Goal: Task Accomplishment & Management: Manage account settings

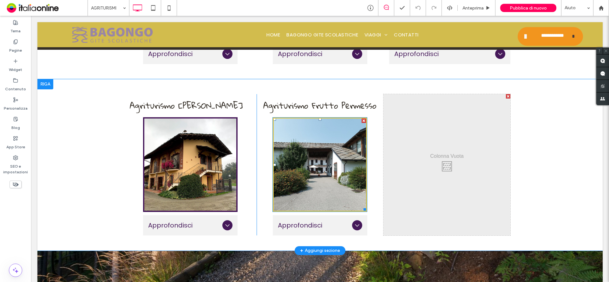
scroll to position [825, 0]
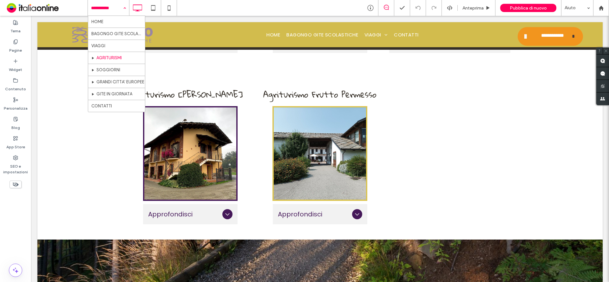
click at [112, 4] on input at bounding box center [107, 8] width 32 height 16
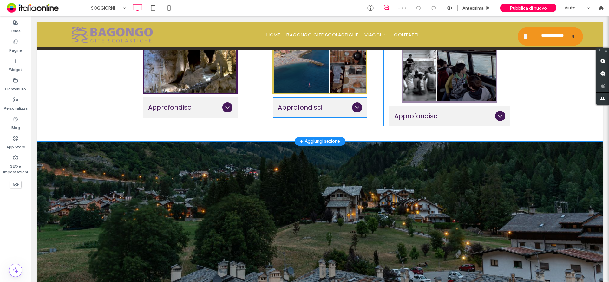
scroll to position [698, 0]
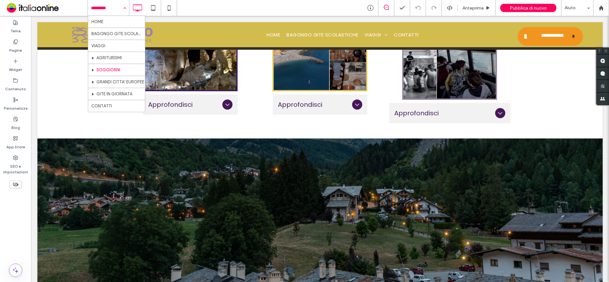
click at [116, 9] on input at bounding box center [107, 8] width 32 height 16
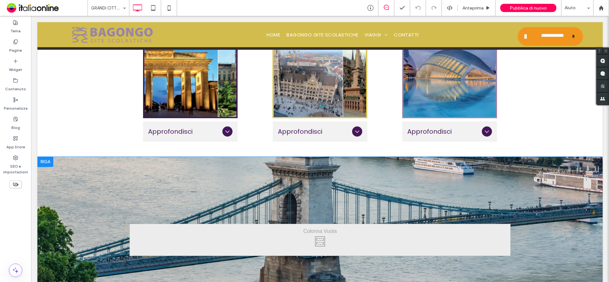
scroll to position [698, 0]
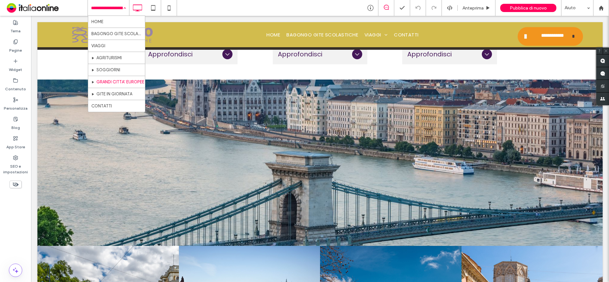
click at [108, 10] on input at bounding box center [107, 8] width 32 height 16
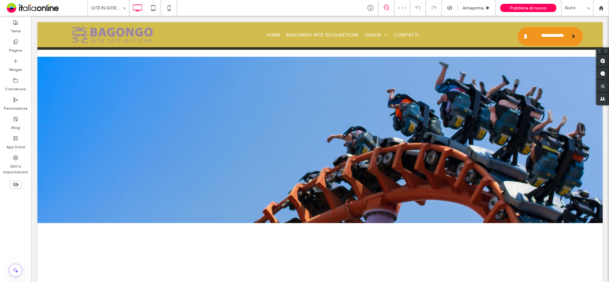
scroll to position [761, 0]
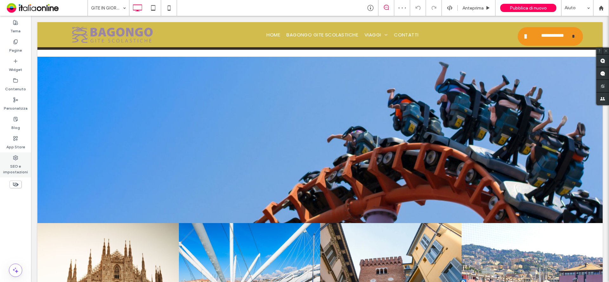
click at [18, 167] on label "SEO e impostazioni" at bounding box center [15, 167] width 31 height 15
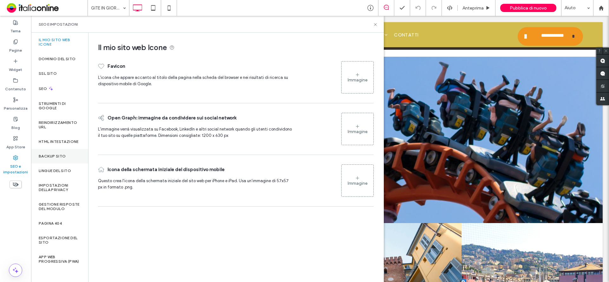
click at [62, 158] on label "Backup sito" at bounding box center [52, 156] width 27 height 4
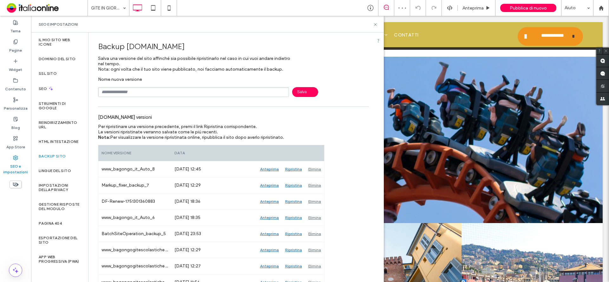
scroll to position [0, 0]
drag, startPoint x: 124, startPoint y: 88, endPoint x: 124, endPoint y: 97, distance: 8.6
click at [123, 89] on input "text" at bounding box center [193, 93] width 191 height 10
type input "*****"
drag, startPoint x: 306, startPoint y: 93, endPoint x: 286, endPoint y: 145, distance: 56.0
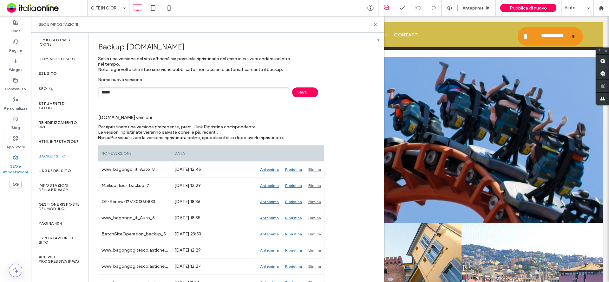
click at [306, 93] on span "Salva" at bounding box center [305, 93] width 26 height 10
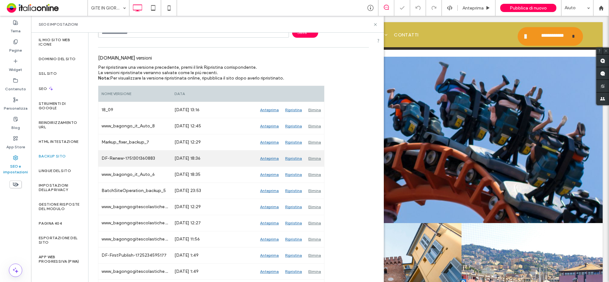
scroll to position [90, 0]
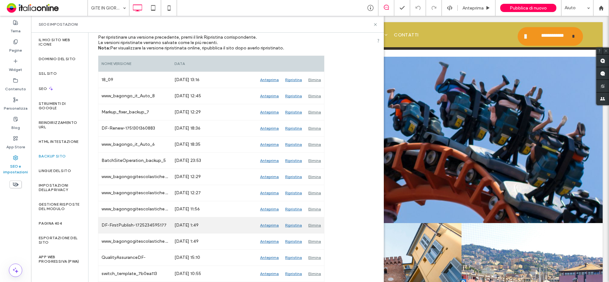
click at [272, 225] on div "Anteprima" at bounding box center [269, 226] width 25 height 16
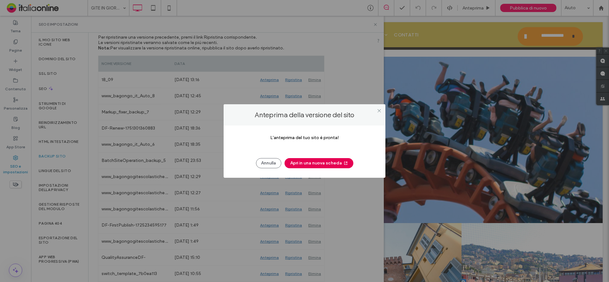
click at [324, 167] on button "Apri in una nuova scheda" at bounding box center [318, 163] width 69 height 10
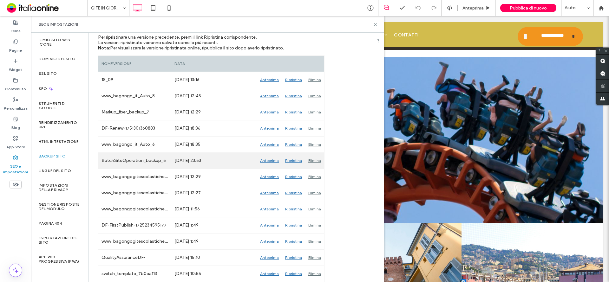
click at [270, 162] on div "Anteprima" at bounding box center [269, 161] width 25 height 16
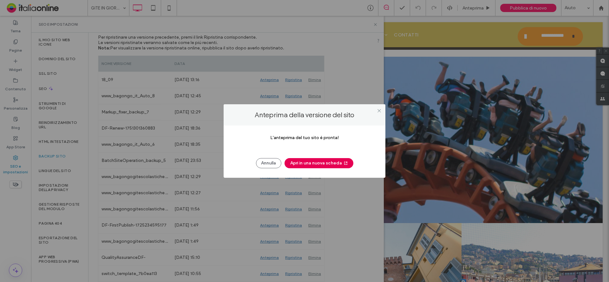
click at [326, 164] on button "Apri in una nuova scheda" at bounding box center [318, 163] width 69 height 10
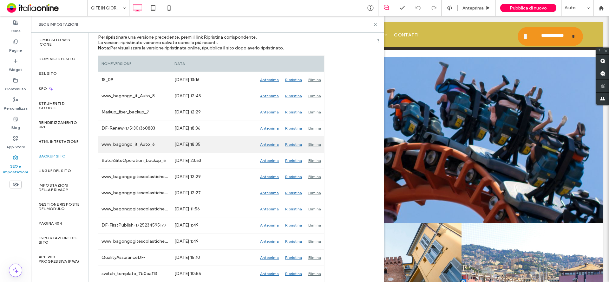
click at [268, 144] on div "Anteprima" at bounding box center [269, 145] width 25 height 16
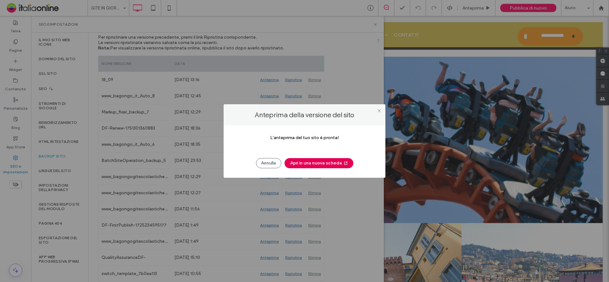
click at [312, 164] on button "Apri in una nuova scheda" at bounding box center [318, 163] width 69 height 10
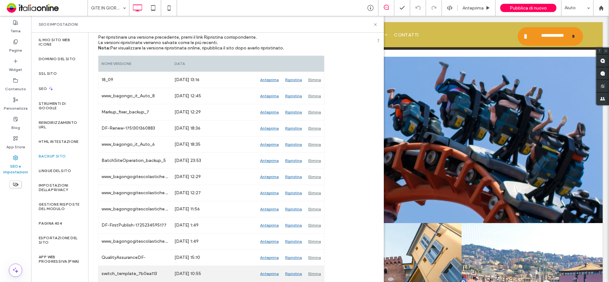
click at [264, 272] on div "Anteprima" at bounding box center [269, 274] width 25 height 16
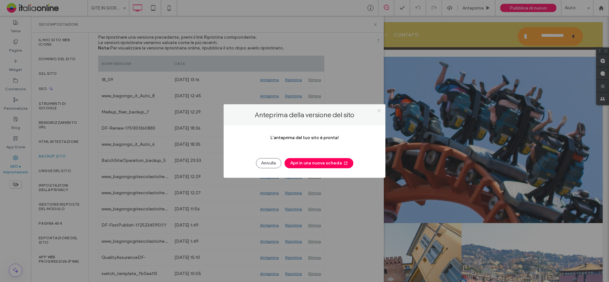
click at [381, 110] on icon at bounding box center [379, 110] width 5 height 5
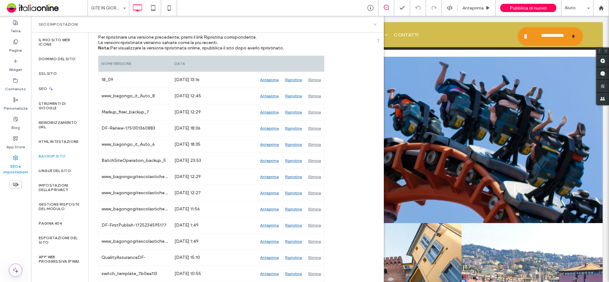
click at [377, 23] on icon at bounding box center [375, 24] width 5 height 5
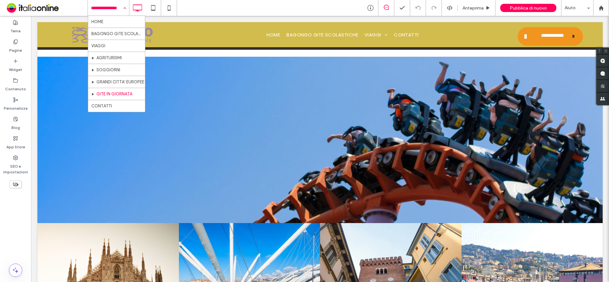
click at [127, 6] on div "HOME BAGONGO GITE SCOLASTICHE VIAGGI AGRITURISMI SOGGIORNI GRANDI CITTA' EUROPE…" at bounding box center [108, 8] width 41 height 16
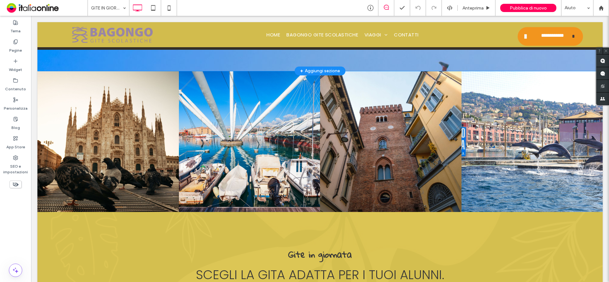
scroll to position [920, 0]
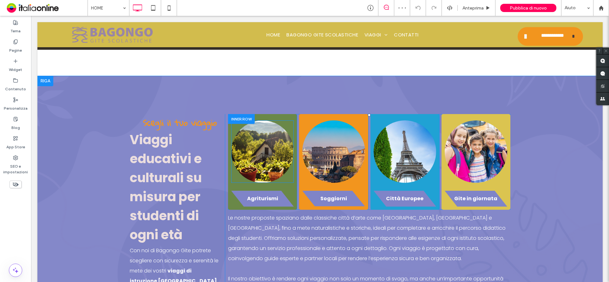
scroll to position [507, 0]
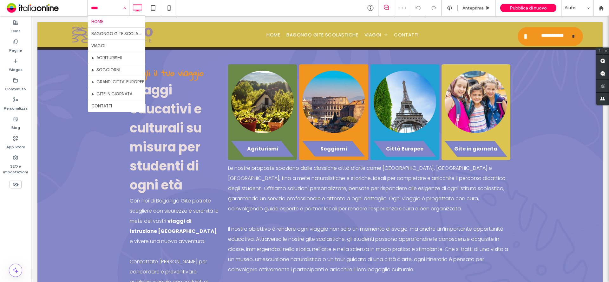
click at [104, 9] on input at bounding box center [107, 8] width 32 height 16
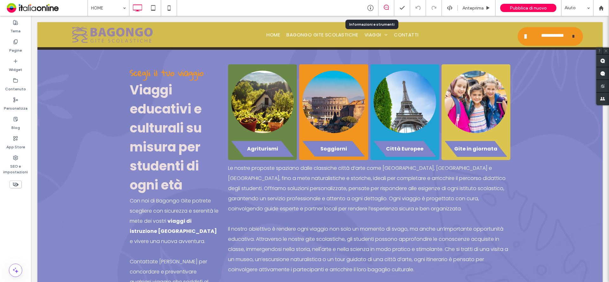
drag, startPoint x: 368, startPoint y: 8, endPoint x: 362, endPoint y: 15, distance: 8.8
click at [368, 8] on use at bounding box center [370, 8] width 6 height 6
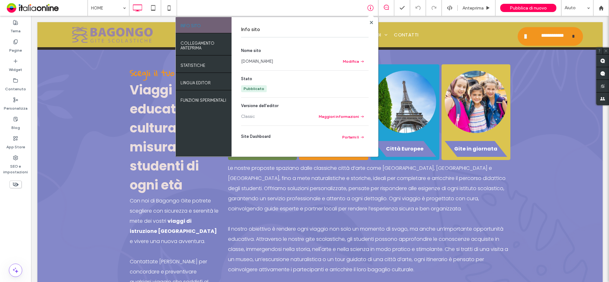
click at [245, 62] on link "www.bagongo.it" at bounding box center [257, 61] width 32 height 6
click at [374, 23] on div at bounding box center [371, 22] width 5 height 5
click at [369, 23] on div at bounding box center [371, 22] width 5 height 5
click at [370, 22] on use at bounding box center [370, 22] width 3 height 3
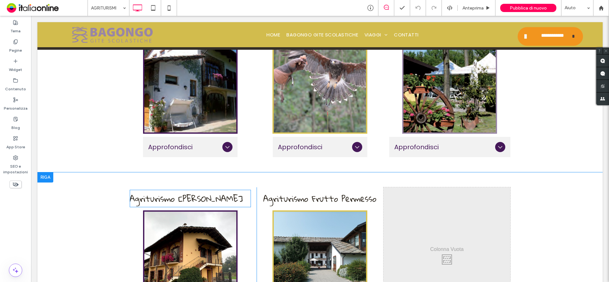
scroll to position [793, 0]
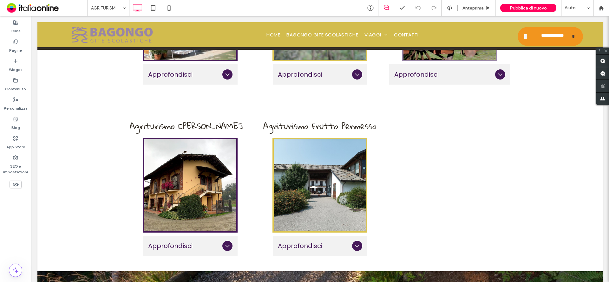
click at [121, 9] on div "AGRITURISMI" at bounding box center [108, 8] width 41 height 16
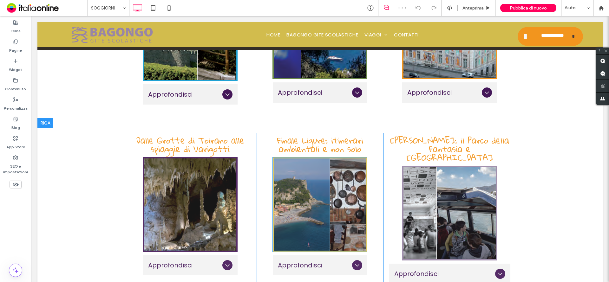
scroll to position [603, 0]
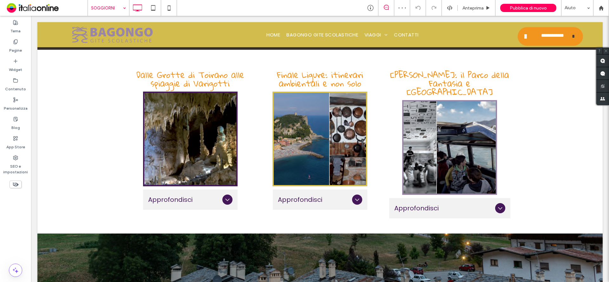
click at [116, 8] on input at bounding box center [107, 8] width 32 height 16
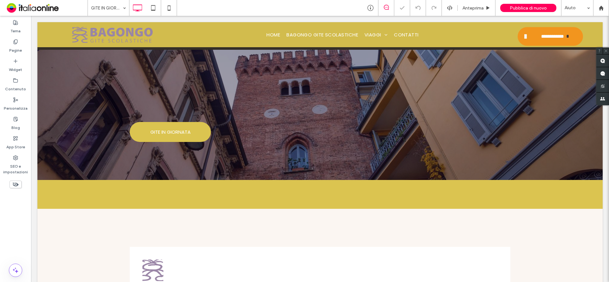
scroll to position [444, 0]
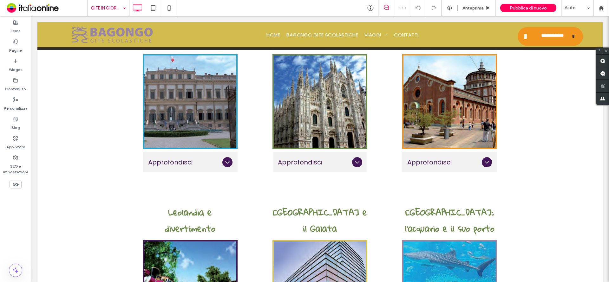
click at [114, 9] on input at bounding box center [107, 8] width 32 height 16
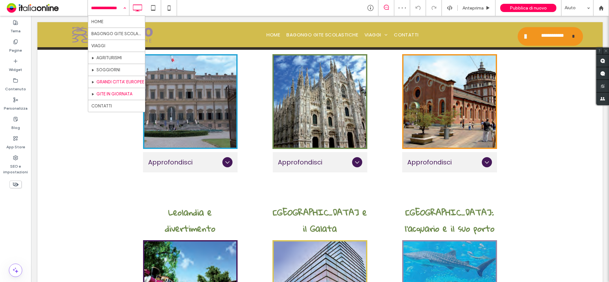
drag, startPoint x: 114, startPoint y: 79, endPoint x: 140, endPoint y: 98, distance: 33.1
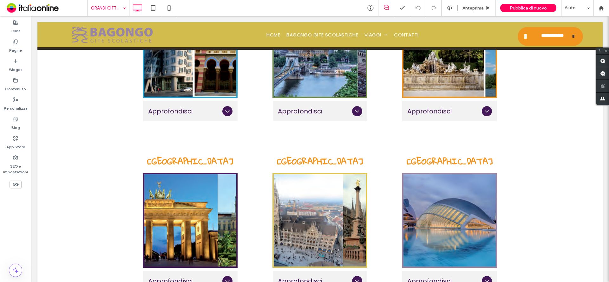
scroll to position [634, 0]
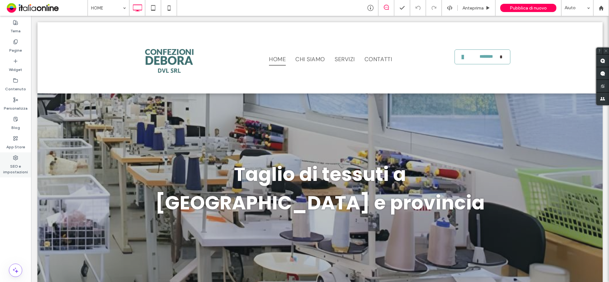
click at [16, 168] on label "SEO e impostazioni" at bounding box center [15, 167] width 31 height 15
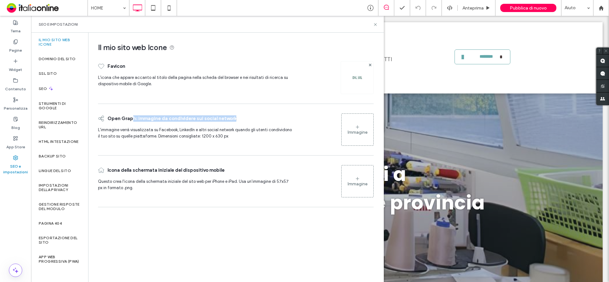
drag, startPoint x: 132, startPoint y: 120, endPoint x: 239, endPoint y: 117, distance: 106.6
click at [238, 117] on div "Open Graph: immagine da condividere sui social network" at bounding box center [196, 118] width 196 height 16
click at [239, 117] on div "Open Graph: immagine da condividere sui social network" at bounding box center [196, 118] width 196 height 16
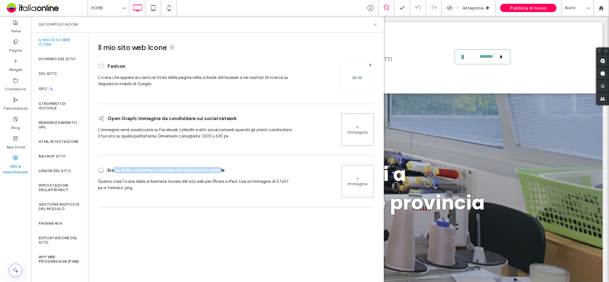
drag, startPoint x: 114, startPoint y: 170, endPoint x: 218, endPoint y: 174, distance: 104.1
click at [218, 174] on span "Icona della schermata iniziale del dispositivo mobile" at bounding box center [166, 170] width 117 height 16
drag, startPoint x: 137, startPoint y: 168, endPoint x: 245, endPoint y: 180, distance: 108.8
click at [245, 180] on div "Icona della schermata iniziale del dispositivo mobile Questo crea l'icona della…" at bounding box center [196, 181] width 196 height 39
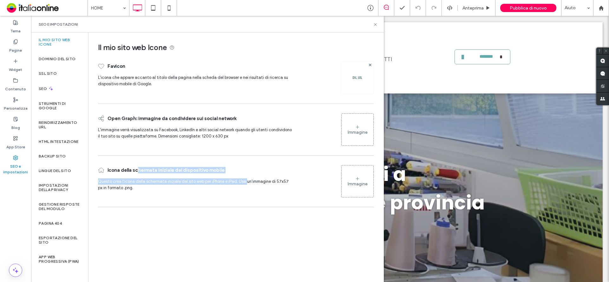
click at [245, 180] on span "Questo crea l'icona della schermata iniziale del sito web per iPhone e iPad. Us…" at bounding box center [193, 184] width 191 height 11
click at [157, 176] on span "Icona della schermata iniziale del dispositivo mobile" at bounding box center [166, 170] width 117 height 16
drag, startPoint x: 150, startPoint y: 167, endPoint x: 241, endPoint y: 177, distance: 90.9
click at [241, 177] on div "Icona della schermata iniziale del dispositivo mobile" at bounding box center [196, 170] width 196 height 16
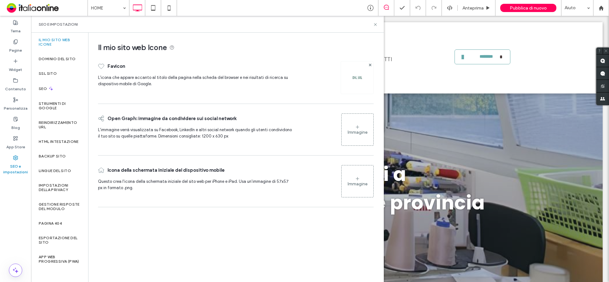
click at [167, 198] on div "Icona della schermata iniziale del dispositivo mobile Questo crea l'icona della…" at bounding box center [196, 181] width 196 height 39
drag, startPoint x: 112, startPoint y: 180, endPoint x: 267, endPoint y: 184, distance: 155.4
click at [267, 184] on span "Questo crea l'icona della schermata iniziale del sito web per iPhone e iPad. Us…" at bounding box center [196, 187] width 196 height 16
drag, startPoint x: 267, startPoint y: 184, endPoint x: 240, endPoint y: 186, distance: 27.3
click at [267, 184] on span "Questo crea l'icona della schermata iniziale del sito web per iPhone e iPad. Us…" at bounding box center [196, 187] width 196 height 16
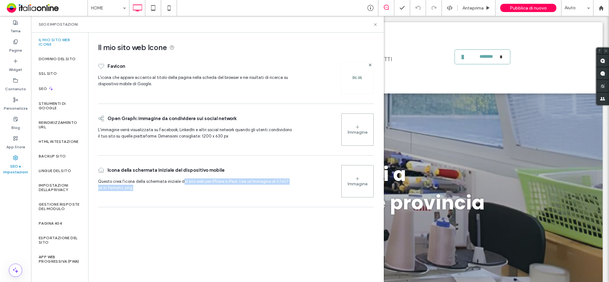
drag, startPoint x: 181, startPoint y: 179, endPoint x: 314, endPoint y: 186, distance: 132.7
click at [314, 186] on div "Icona della schermata iniziale del dispositivo mobile Questo crea l'icona della…" at bounding box center [236, 181] width 276 height 39
drag, startPoint x: 240, startPoint y: 183, endPoint x: 292, endPoint y: 185, distance: 52.7
click at [292, 185] on span "Questo crea l'icona della schermata iniziale del sito web per iPhone e iPad. Us…" at bounding box center [196, 187] width 196 height 16
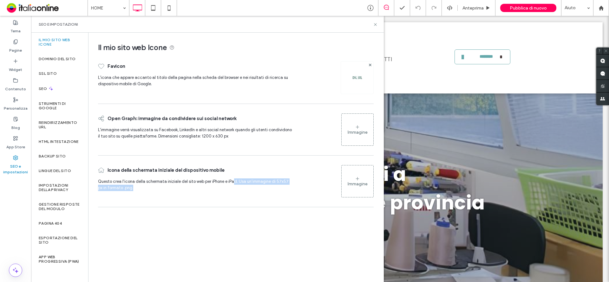
click at [292, 185] on span "Questo crea l'icona della schermata iniziale del sito web per iPhone e iPad. Us…" at bounding box center [196, 187] width 196 height 16
click at [155, 191] on span "Questo crea l'icona della schermata iniziale del sito web per iPhone e iPad. Us…" at bounding box center [196, 187] width 196 height 16
drag, startPoint x: 118, startPoint y: 117, endPoint x: 218, endPoint y: 116, distance: 99.6
click at [216, 117] on span "Open Graph: immagine da condividere sui social network" at bounding box center [172, 118] width 129 height 16
click at [218, 116] on span "Open Graph: immagine da condividere sui social network" at bounding box center [172, 118] width 129 height 16
